Goal: Information Seeking & Learning: Understand process/instructions

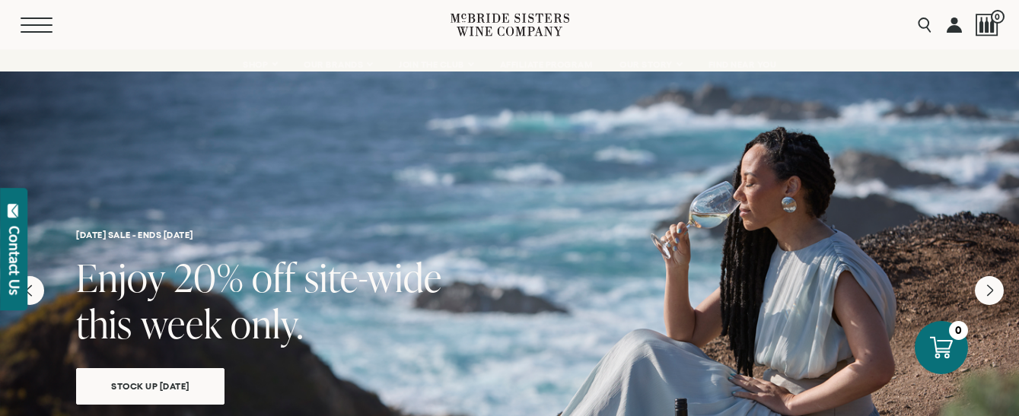
click at [27, 24] on span "Mobile Menu Trigger" at bounding box center [37, 25] width 32 height 2
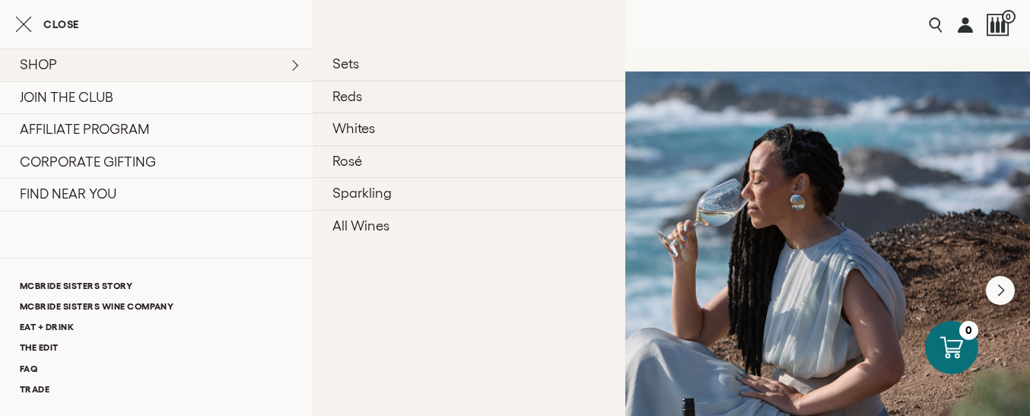
click at [116, 68] on link "SHOP" at bounding box center [156, 65] width 313 height 33
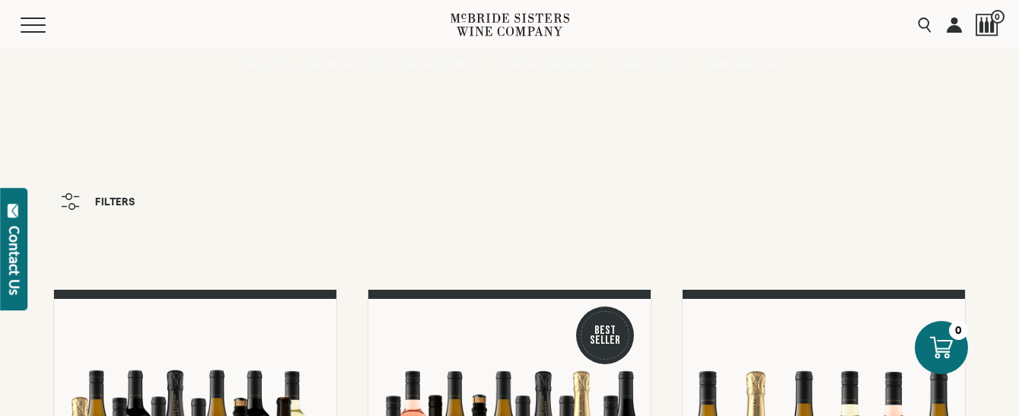
click at [957, 24] on link at bounding box center [954, 24] width 15 height 49
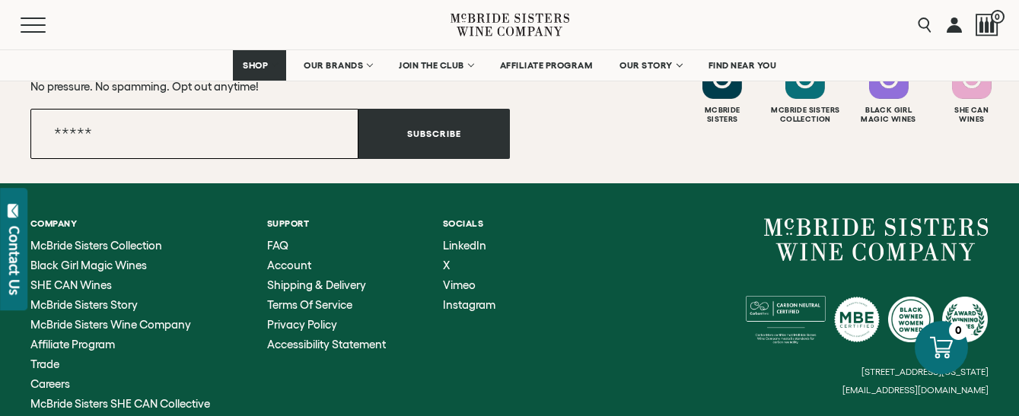
scroll to position [1598, 0]
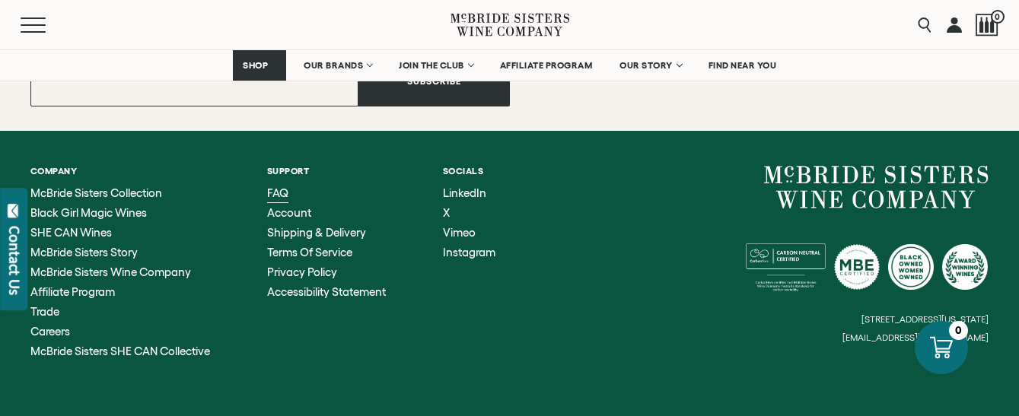
click at [280, 192] on span "FAQ" at bounding box center [277, 192] width 21 height 13
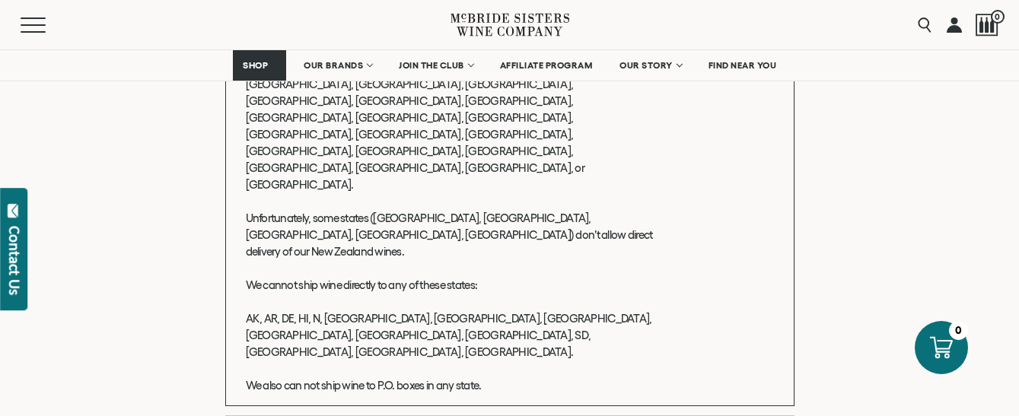
scroll to position [609, 0]
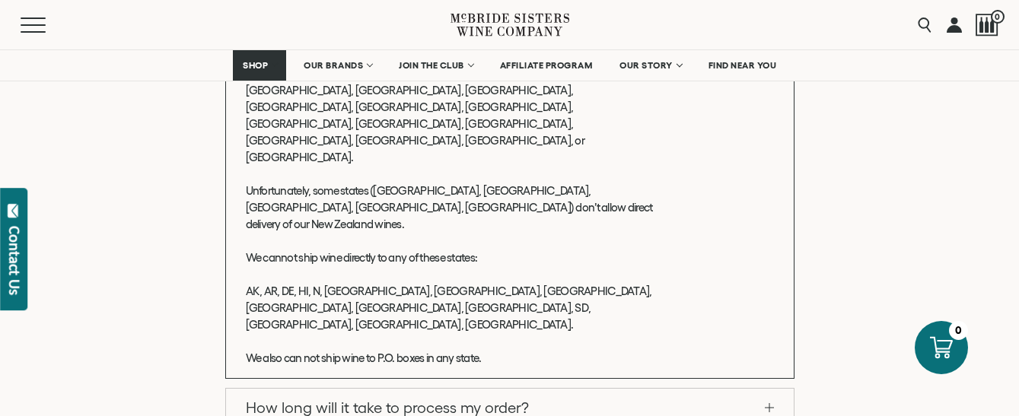
click at [767, 407] on span at bounding box center [769, 407] width 9 height 1
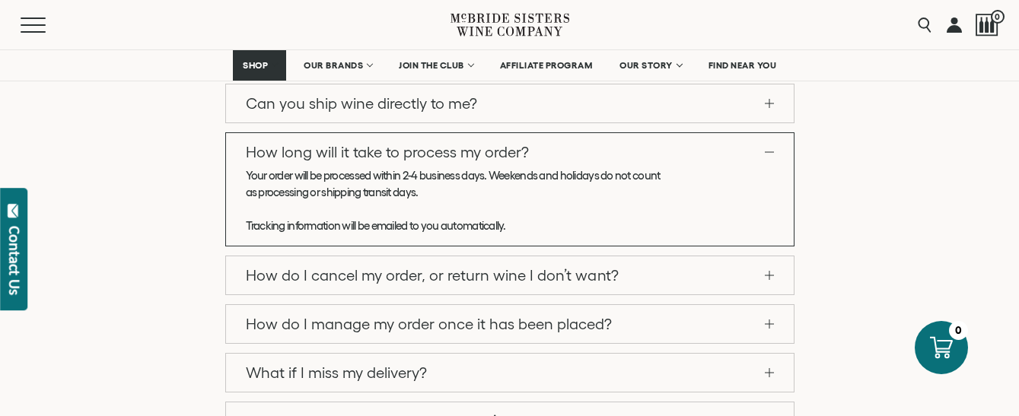
scroll to position [428, 0]
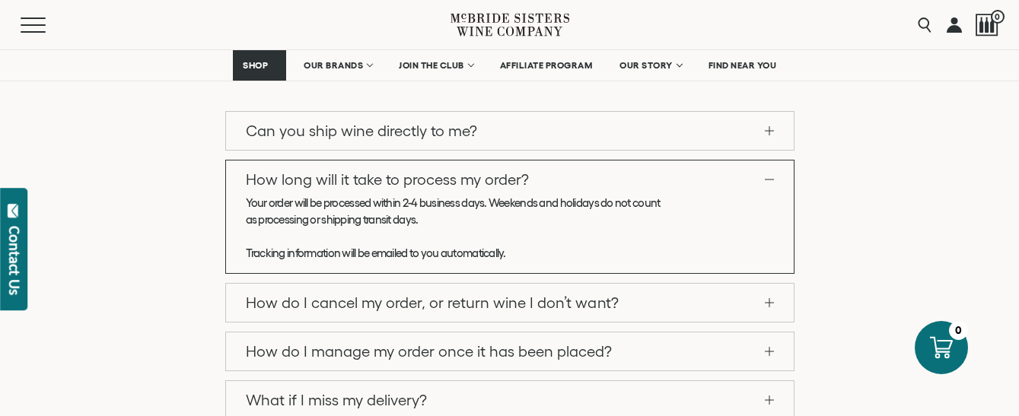
click at [770, 178] on link "How long will it take to process my order?" at bounding box center [510, 180] width 568 height 38
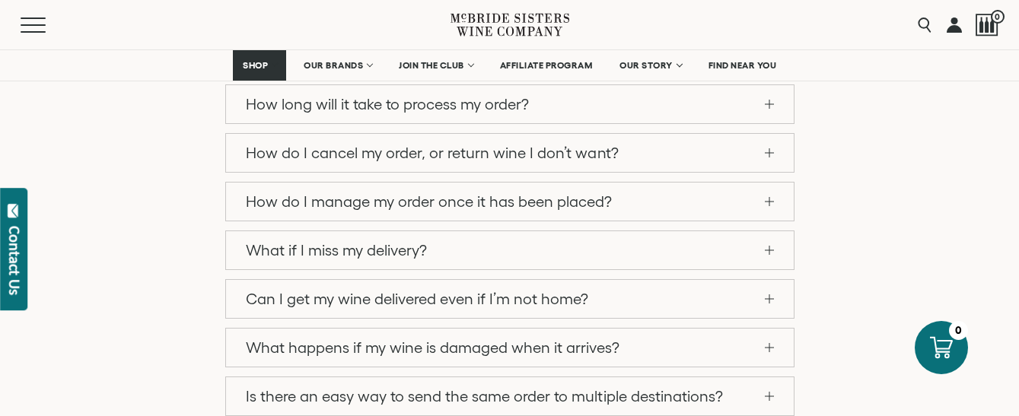
scroll to position [504, 0]
click at [767, 247] on link "What if I miss my delivery?" at bounding box center [510, 250] width 568 height 38
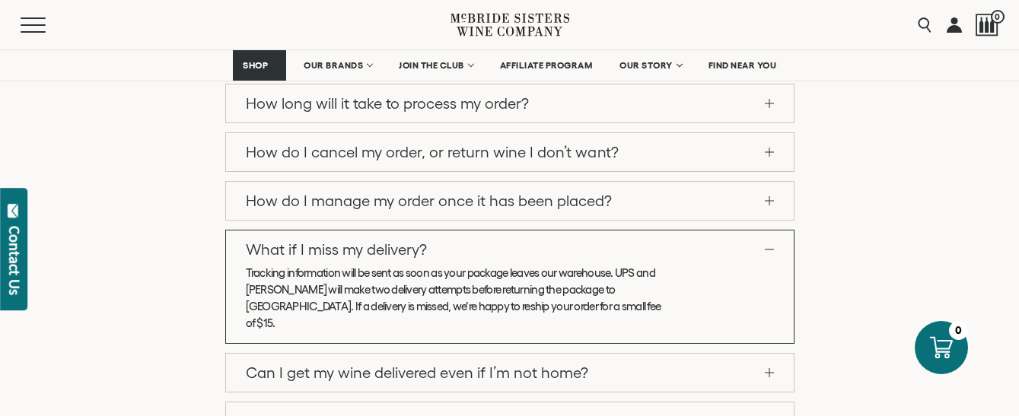
click at [769, 247] on link "What if I miss my delivery?" at bounding box center [510, 250] width 568 height 38
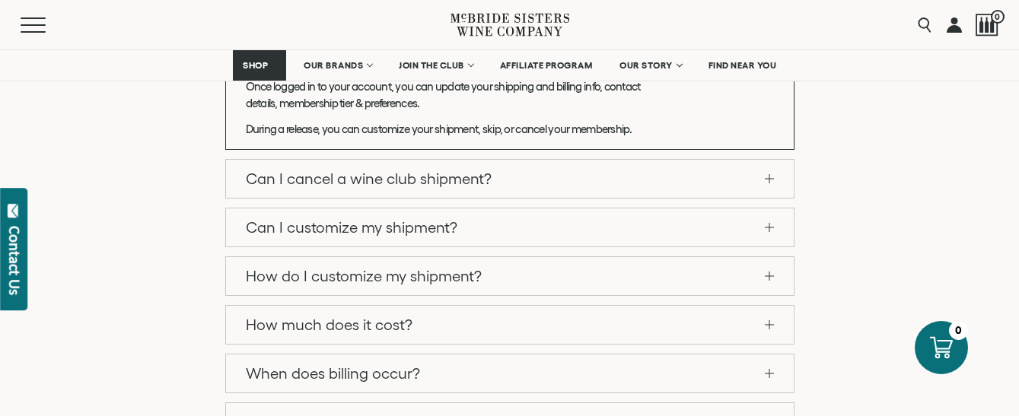
scroll to position [1113, 0]
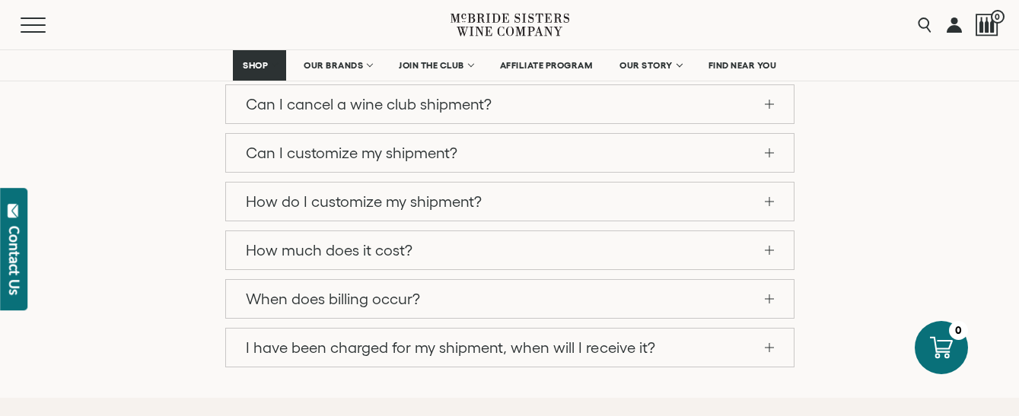
click at [765, 348] on span at bounding box center [769, 347] width 9 height 1
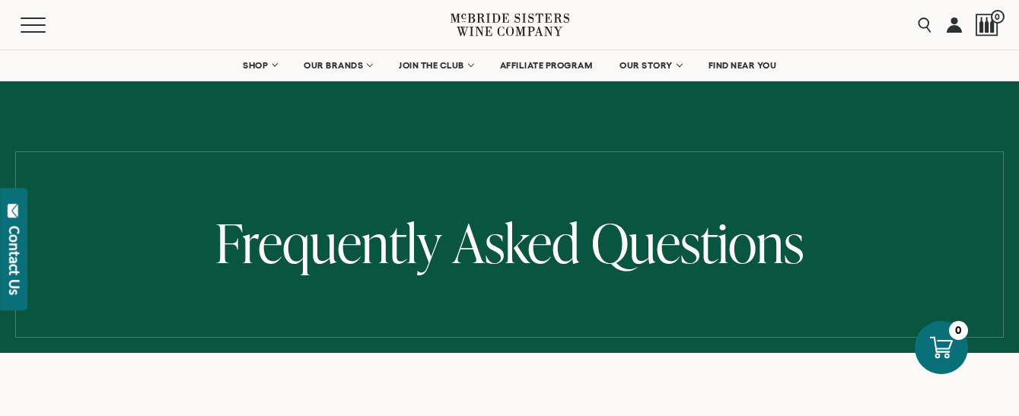
scroll to position [0, 0]
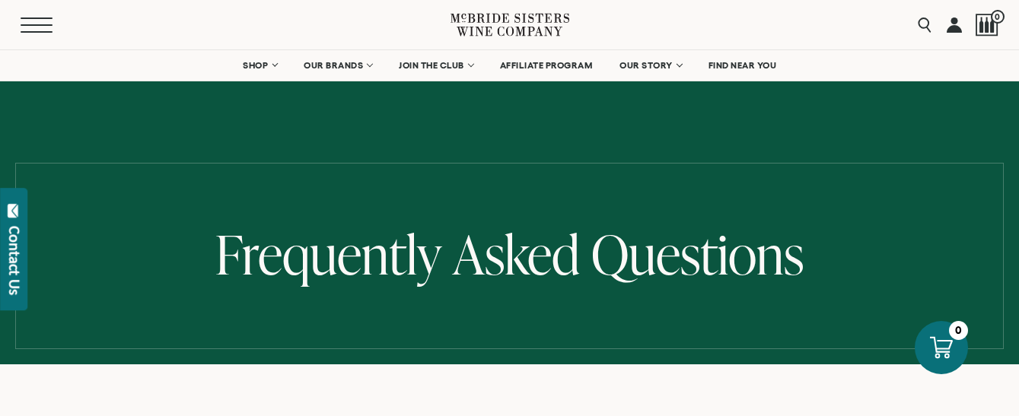
click at [33, 23] on button "Menu" at bounding box center [48, 25] width 55 height 15
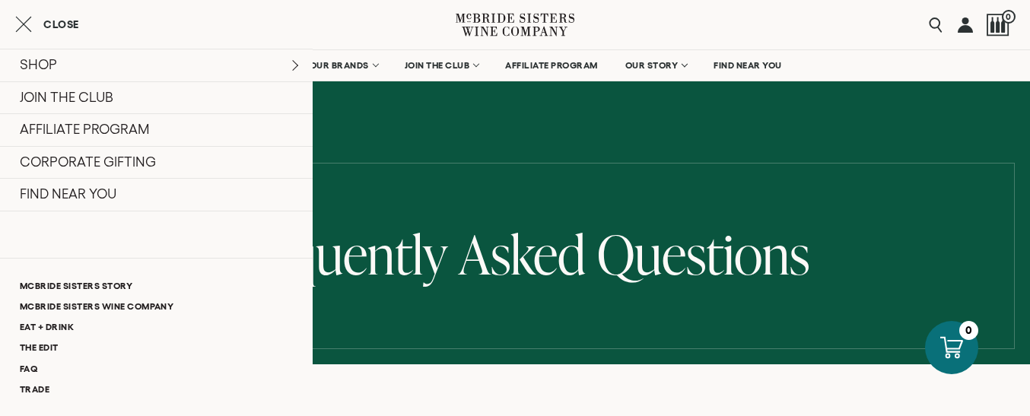
click at [69, 25] on span "Close" at bounding box center [61, 24] width 36 height 11
